Goal: Browse casually: Explore the website without a specific task or goal

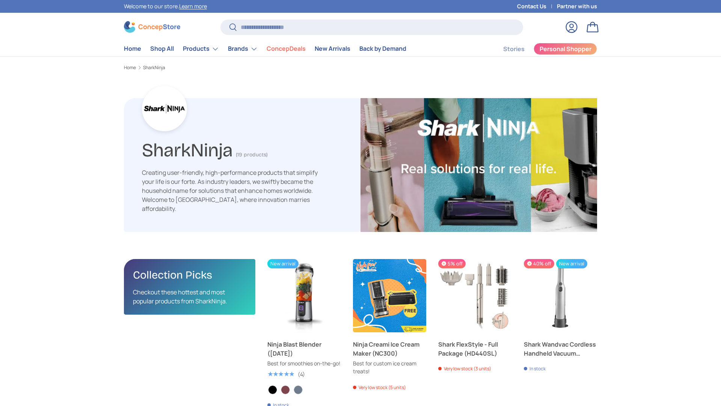
scroll to position [1198, 2450]
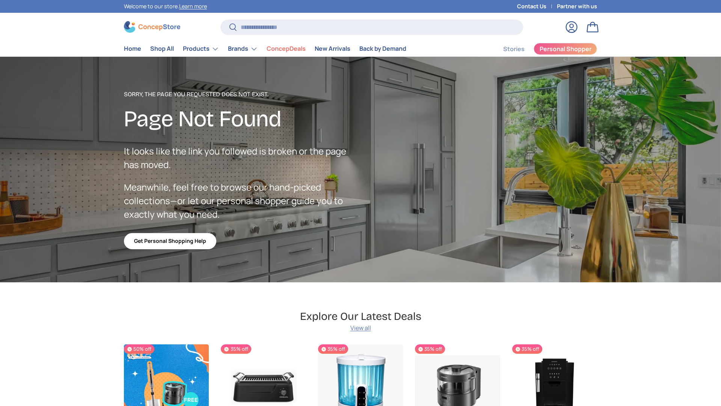
scroll to position [1341, 3071]
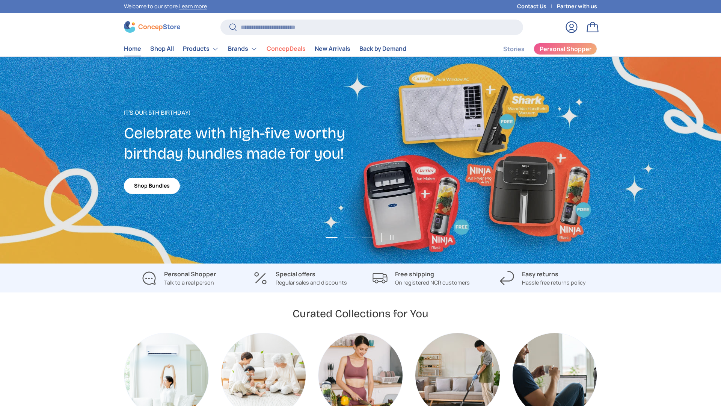
scroll to position [873, 3071]
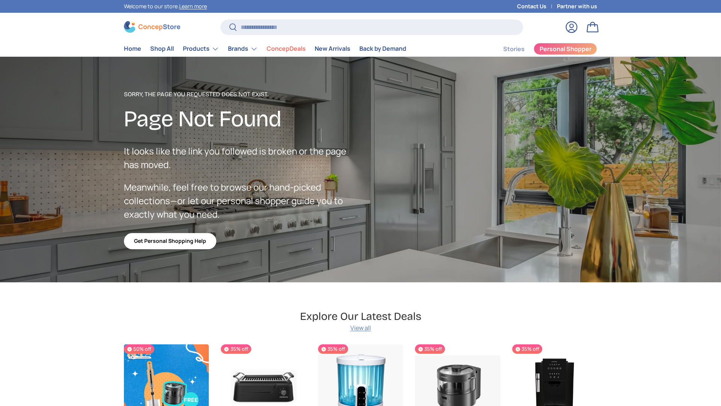
scroll to position [1341, 3071]
